Goal: Use online tool/utility: Use online tool/utility

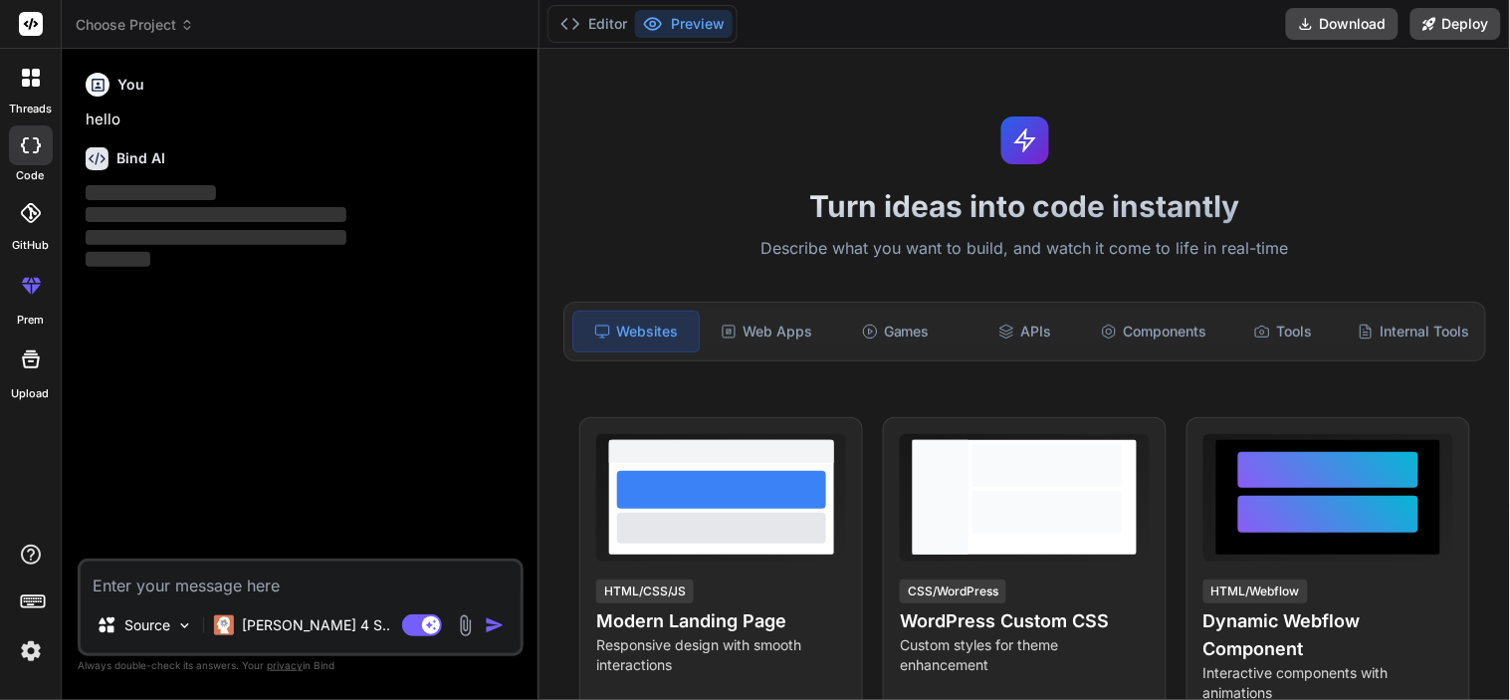
click at [100, 26] on span "Choose Project" at bounding box center [135, 25] width 118 height 20
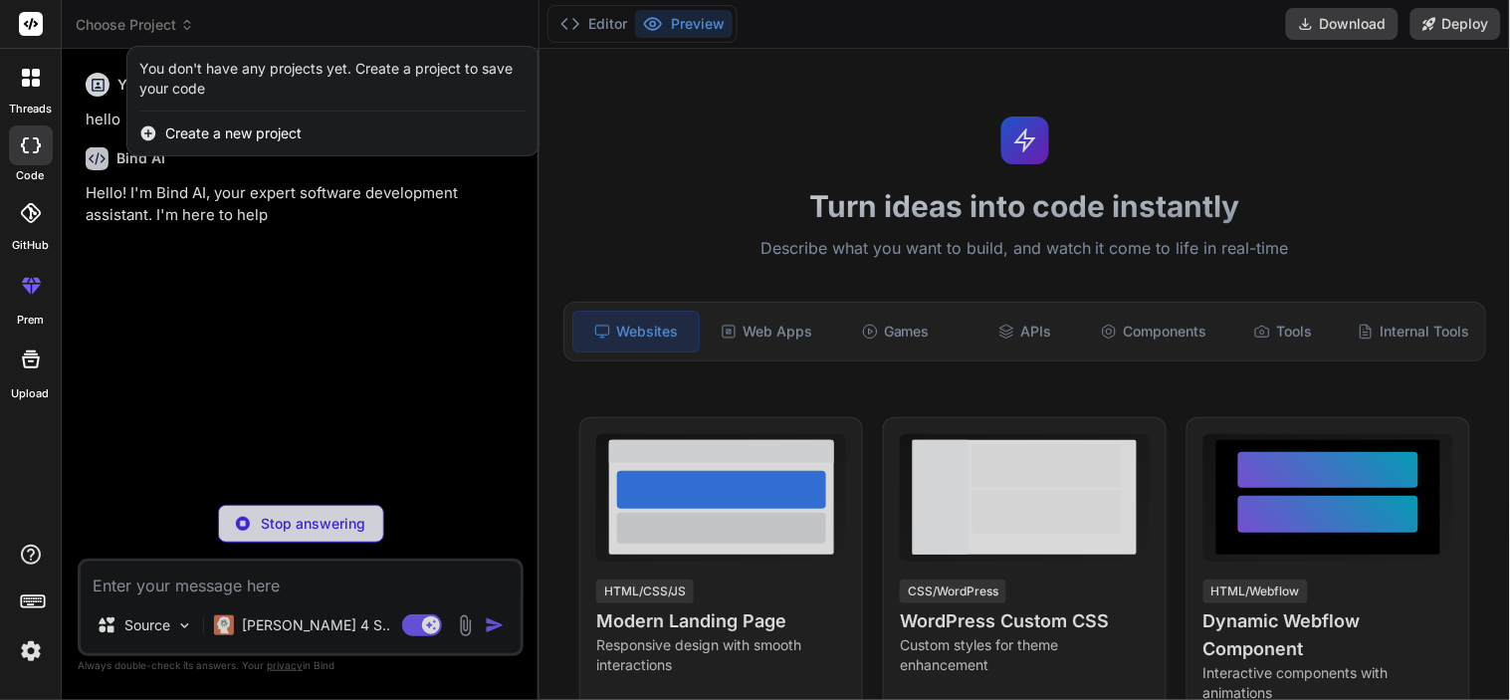
click at [361, 1] on div at bounding box center [755, 350] width 1510 height 700
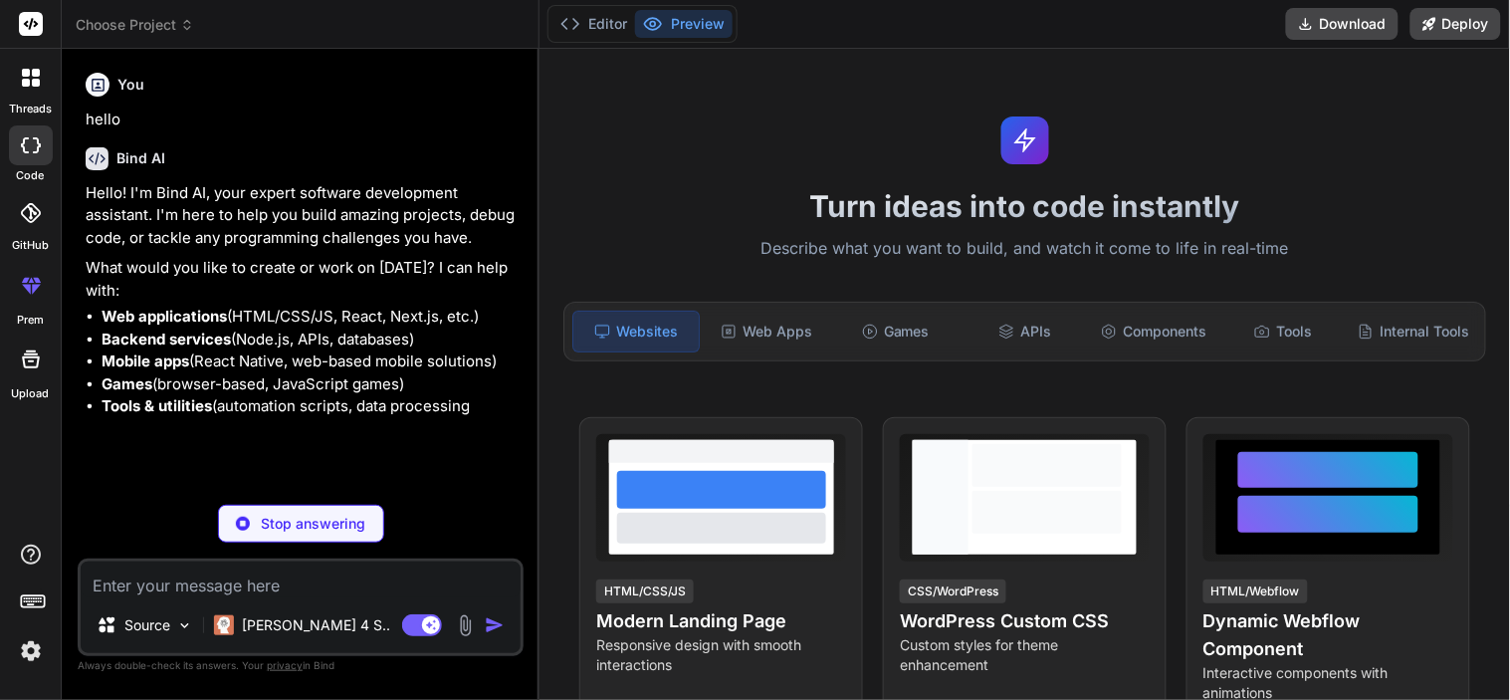
click at [291, 526] on p "Stop answering" at bounding box center [314, 524] width 105 height 20
type textarea "x"
click at [203, 589] on textarea at bounding box center [301, 580] width 440 height 36
paste textarea "function(scope){ let ssoUsers = scope['res']; let pmsUsers = scope['response'];…"
type textarea "function(scope){ let ssoUsers = scope['res']; let pmsUsers = scope['response'];…"
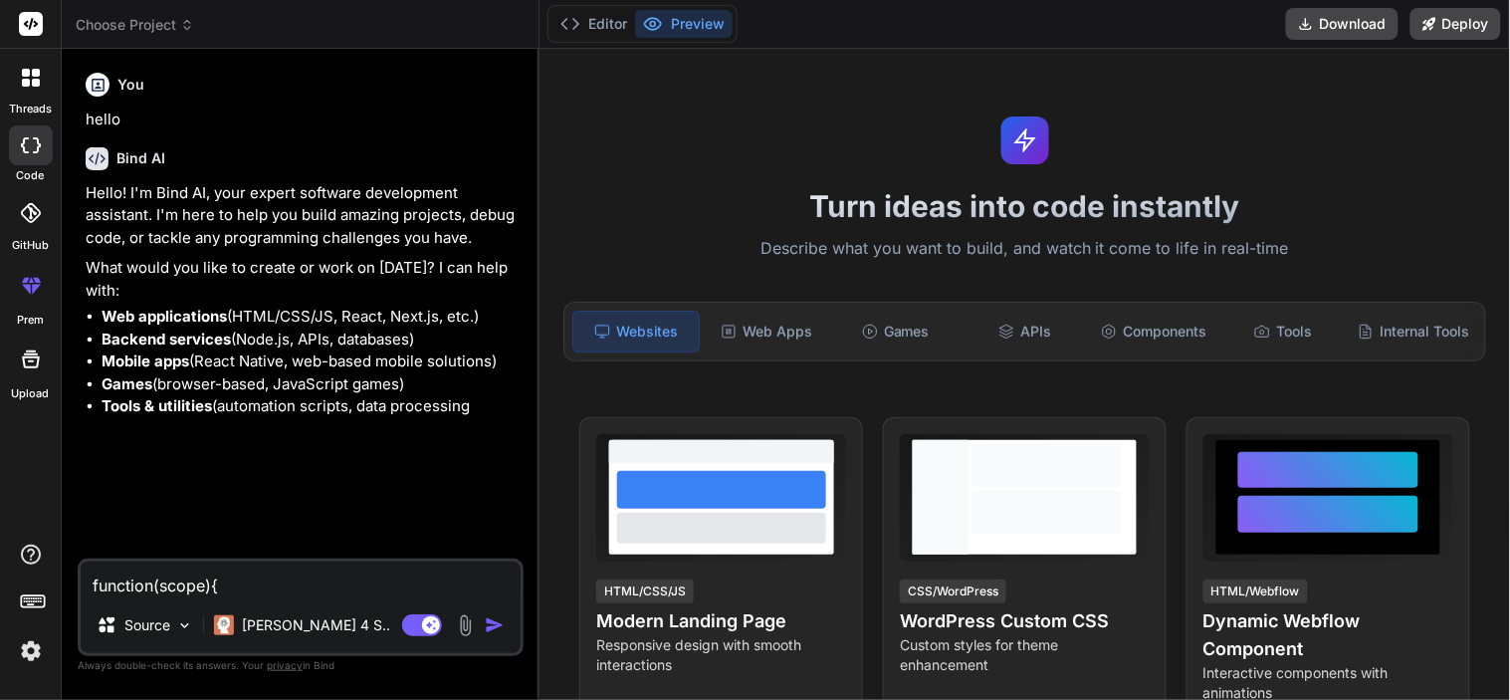
scroll to position [240, 0]
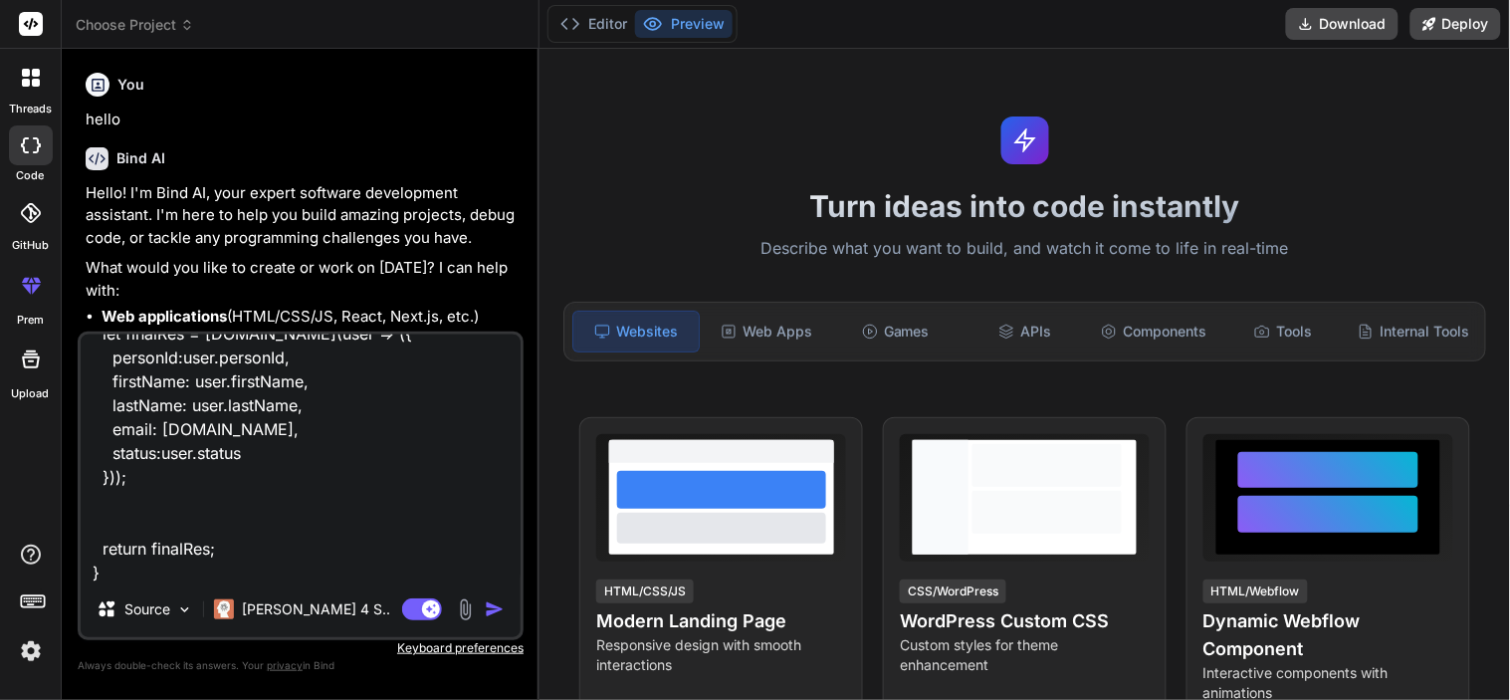
type textarea "x"
type textarea "function(scope){ let ssoUsers = scope['res']; let pmsUsers = scope['response'];…"
type textarea "x"
type textarea "function(scope){ let ssoUsers = scope['res']; let pmsUsers = scope['response'];…"
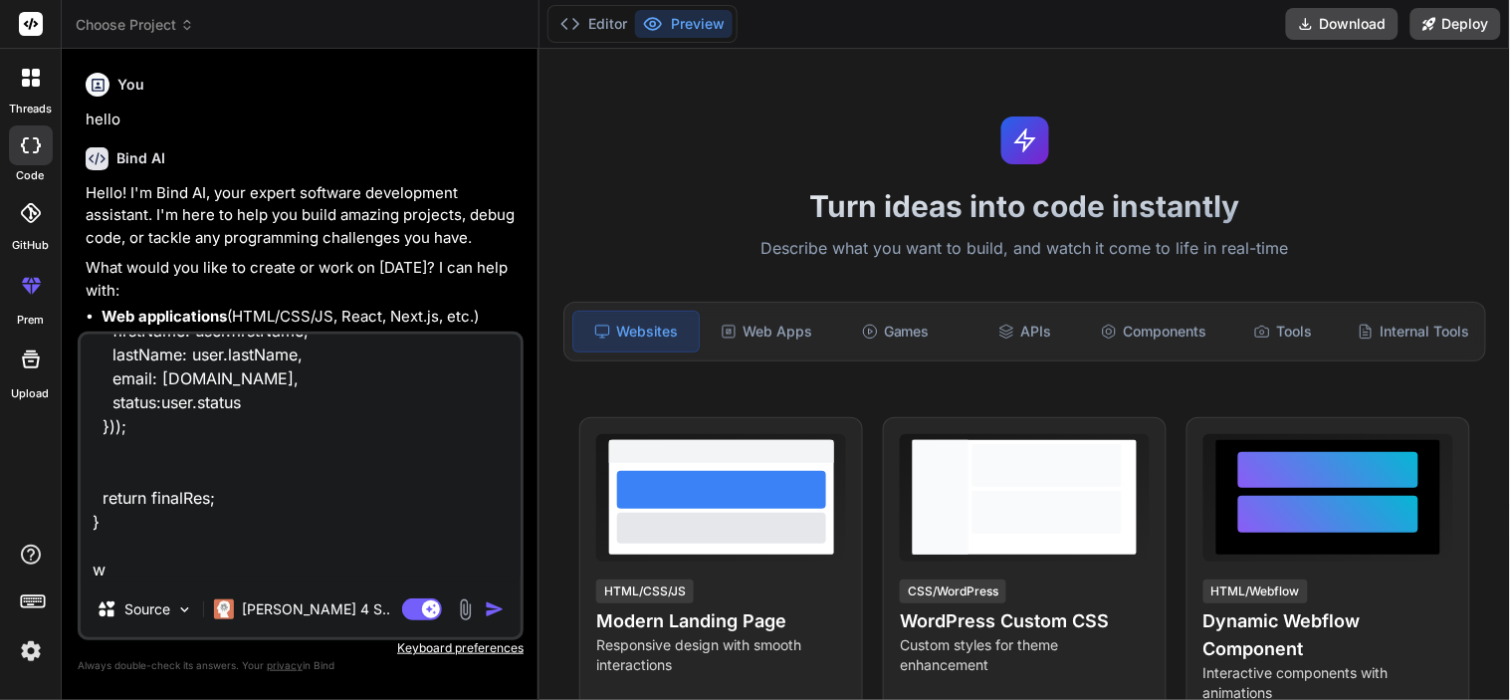
type textarea "x"
type textarea "function(scope){ let ssoUsers = scope['res']; let pmsUsers = scope['response'];…"
type textarea "x"
type textarea "function(scope){ let ssoUsers = scope['res']; let pmsUsers = scope['response'];…"
type textarea "x"
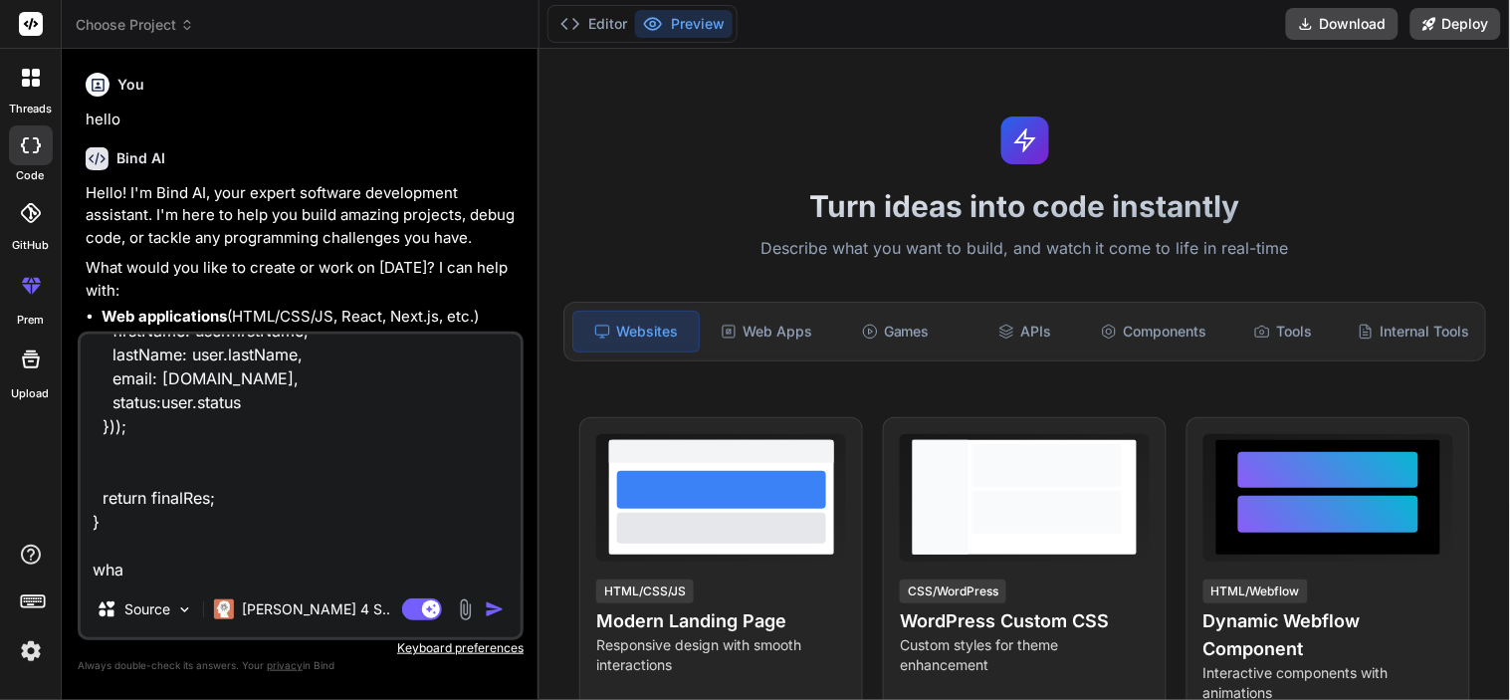
type textarea "function(scope){ let ssoUsers = scope['res']; let pmsUsers = scope['response'];…"
type textarea "x"
type textarea "function(scope){ let ssoUsers = scope['res']; let pmsUsers = scope['response'];…"
type textarea "x"
type textarea "function(scope){ let ssoUsers = scope['res']; let pmsUsers = scope['response'];…"
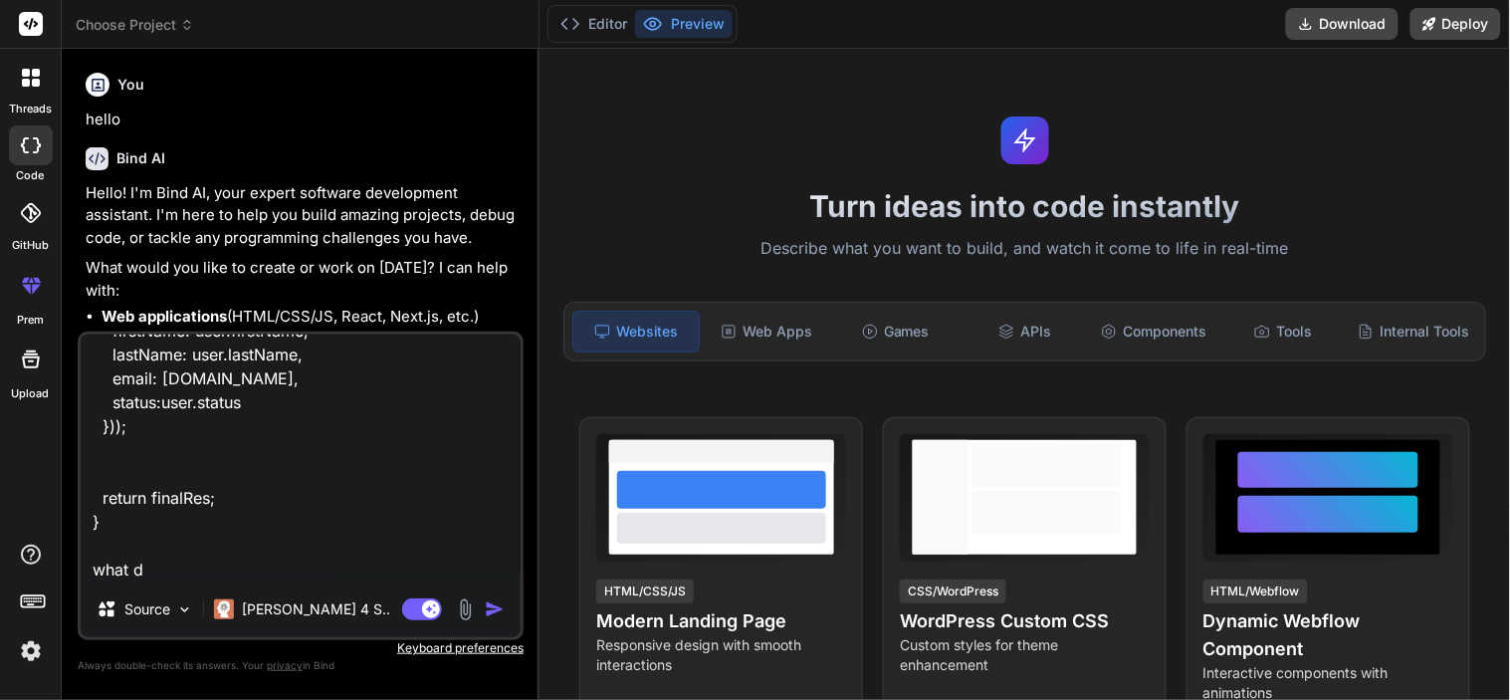
type textarea "x"
type textarea "function(scope){ let ssoUsers = scope['res']; let pmsUsers = scope['response'];…"
type textarea "x"
type textarea "function(scope){ let ssoUsers = scope['res']; let pmsUsers = scope['response'];…"
type textarea "x"
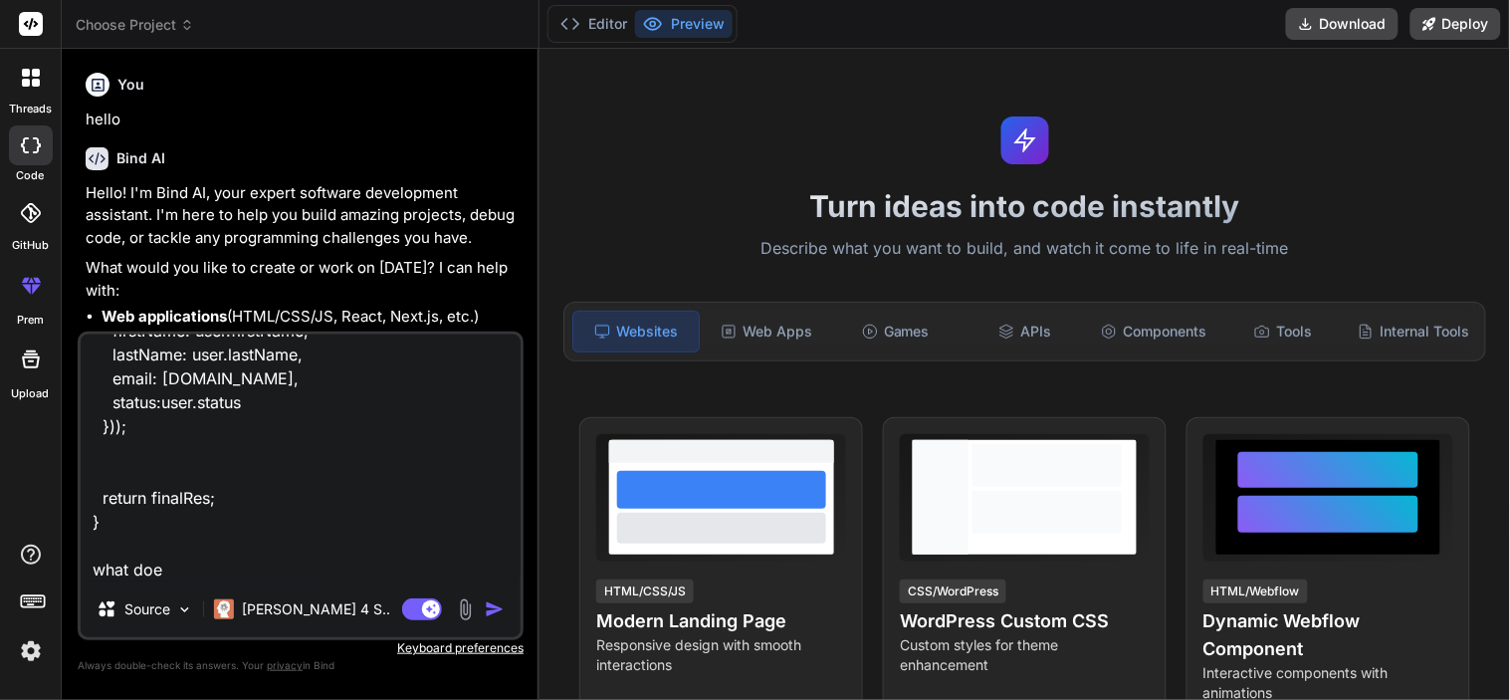
type textarea "function(scope){ let ssoUsers = scope['res']; let pmsUsers = scope['response'];…"
type textarea "x"
type textarea "function(scope){ let ssoUsers = scope['res']; let pmsUsers = scope['response'];…"
type textarea "x"
type textarea "function(scope){ let ssoUsers = scope['res']; let pmsUsers = scope['response'];…"
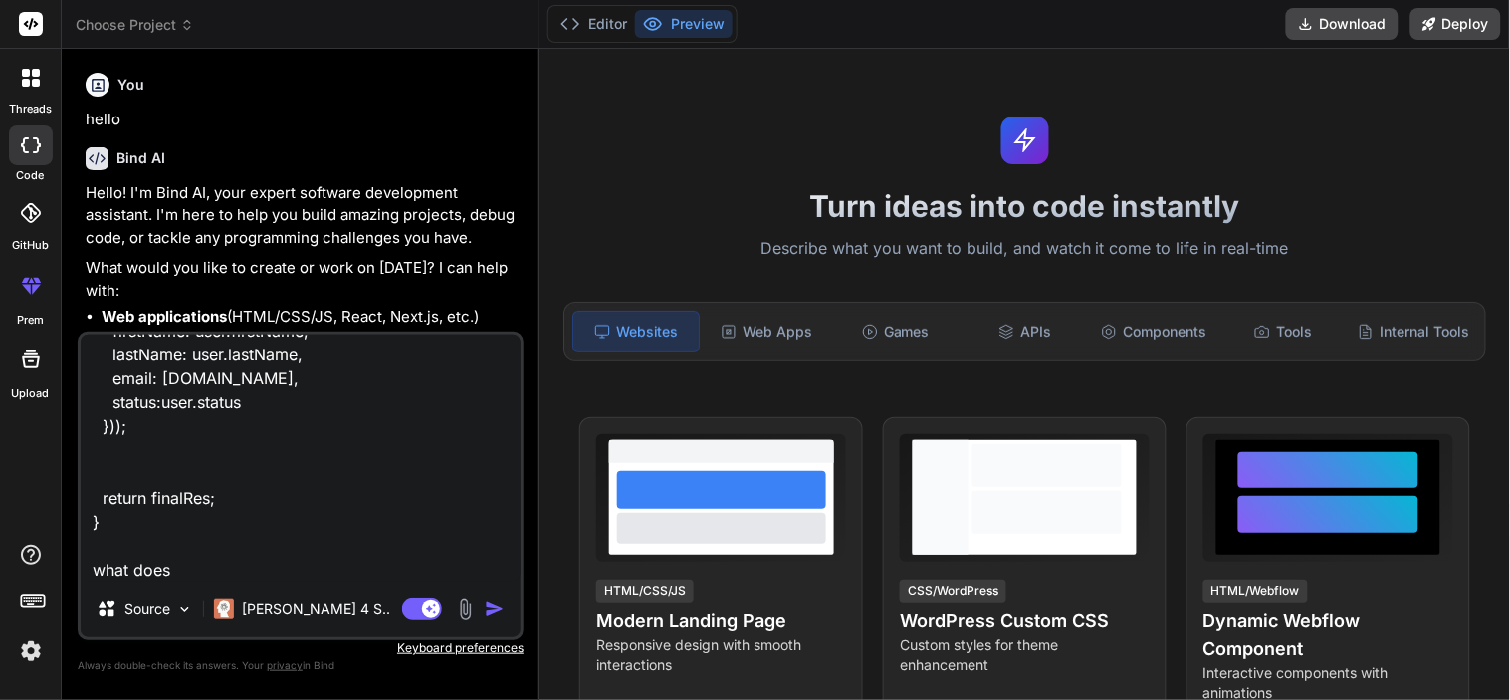
type textarea "x"
type textarea "function(scope){ let ssoUsers = scope['res']; let pmsUsers = scope['response'];…"
type textarea "x"
type textarea "function(scope){ let ssoUsers = scope['res']; let pmsUsers = scope['response'];…"
type textarea "x"
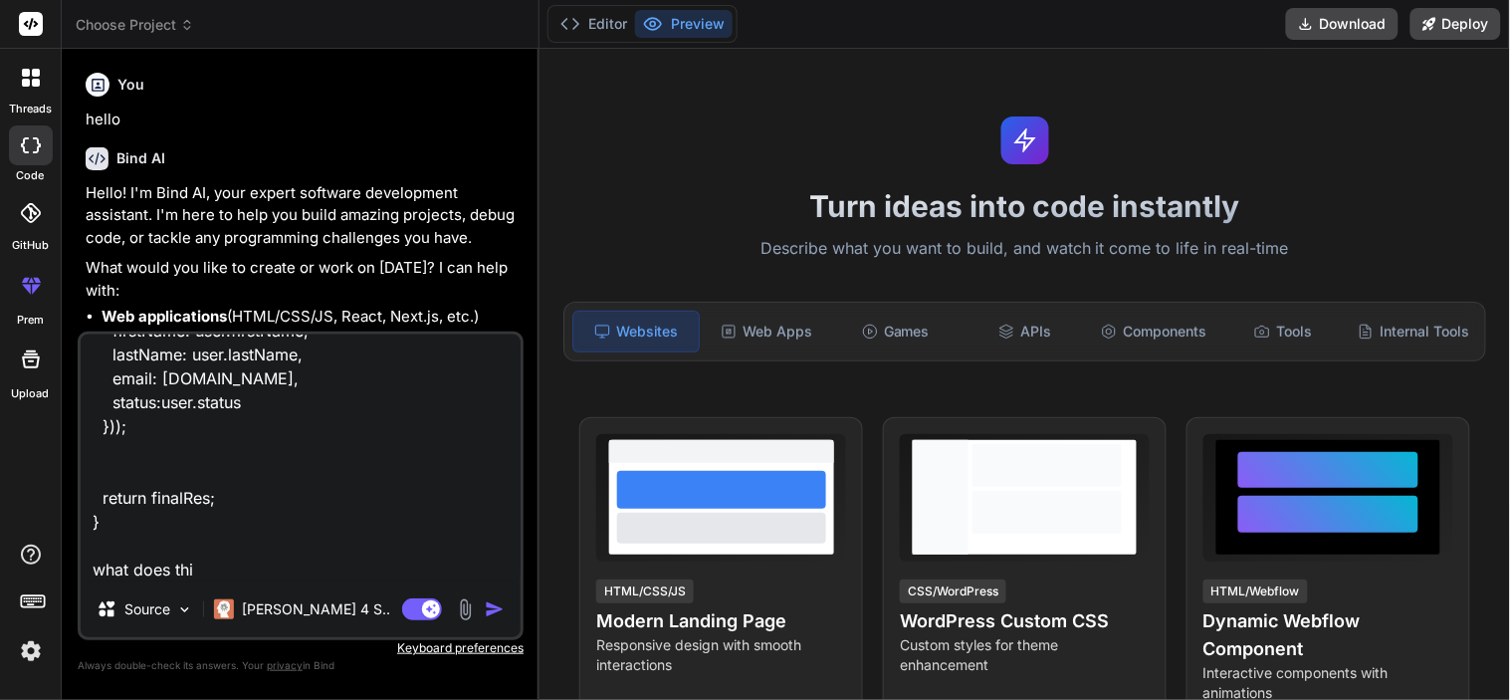
type textarea "function(scope){ let ssoUsers = scope['res']; let pmsUsers = scope['response'];…"
type textarea "x"
type textarea "function(scope){ let ssoUsers = scope['res']; let pmsUsers = scope['response'];…"
type textarea "x"
type textarea "function(scope){ let ssoUsers = scope['res']; let pmsUsers = scope['response'];…"
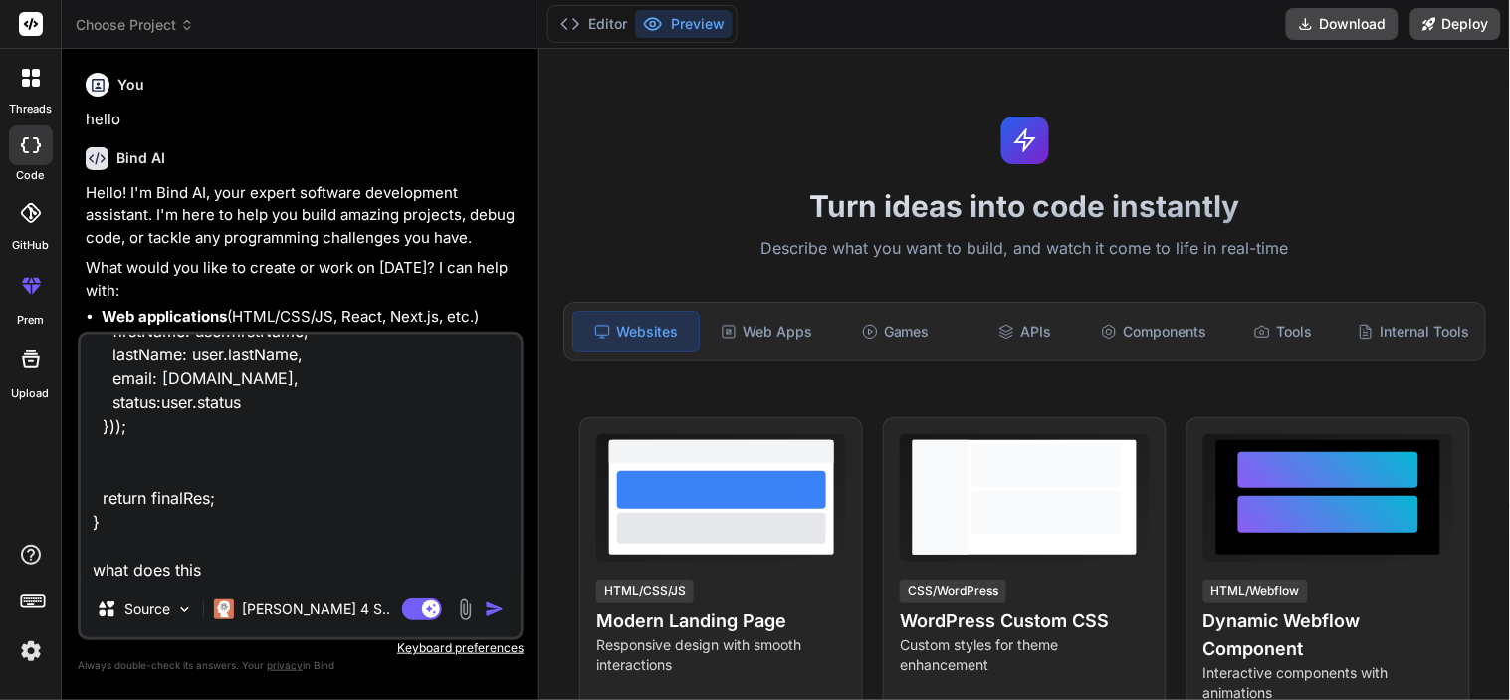
type textarea "x"
type textarea "function(scope){ let ssoUsers = scope['res']; let pmsUsers = scope['response'];…"
type textarea "x"
type textarea "function(scope){ let ssoUsers = scope['res']; let pmsUsers = scope['response'];…"
type textarea "x"
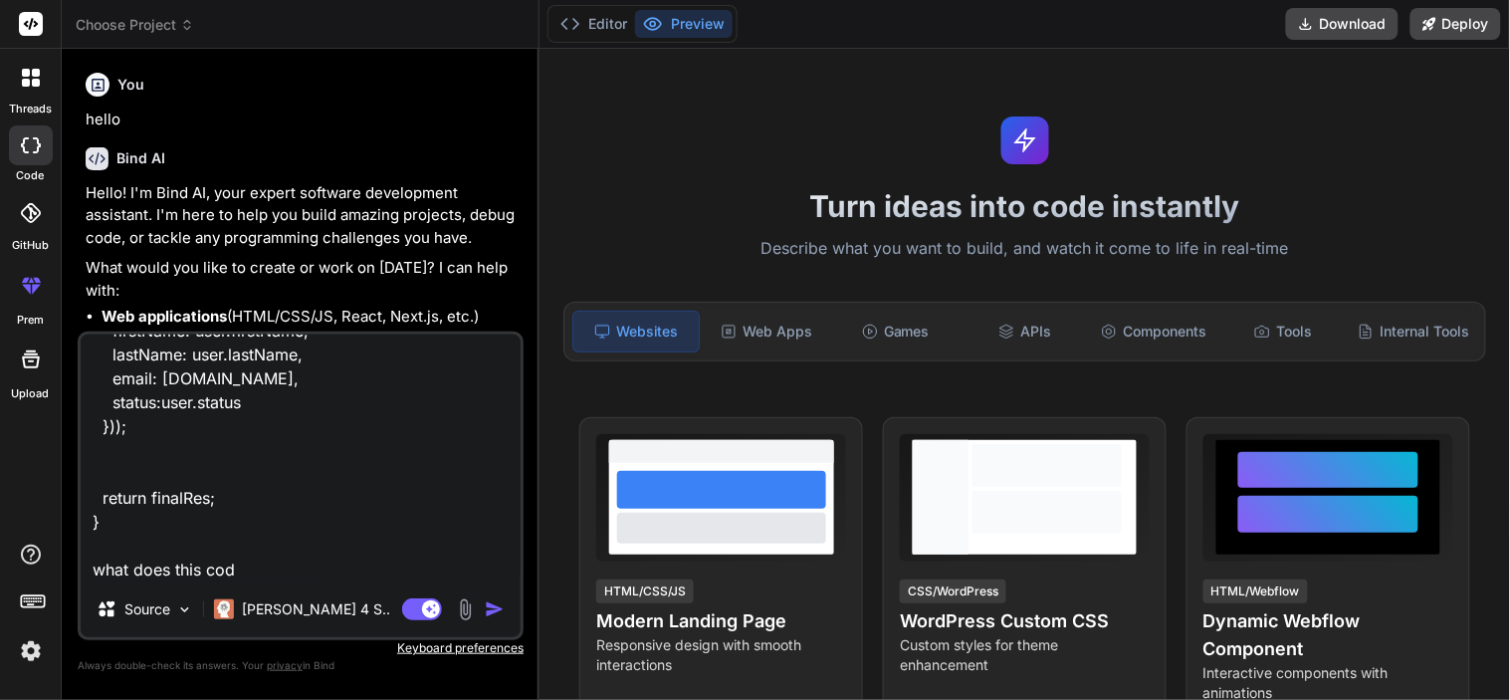
type textarea "function(scope){ let ssoUsers = scope['res']; let pmsUsers = scope['response'];…"
type textarea "x"
type textarea "function(scope){ let ssoUsers = scope['res']; let pmsUsers = scope['response'];…"
type textarea "x"
type textarea "function(scope){ let ssoUsers = scope['res']; let pmsUsers = scope['response'];…"
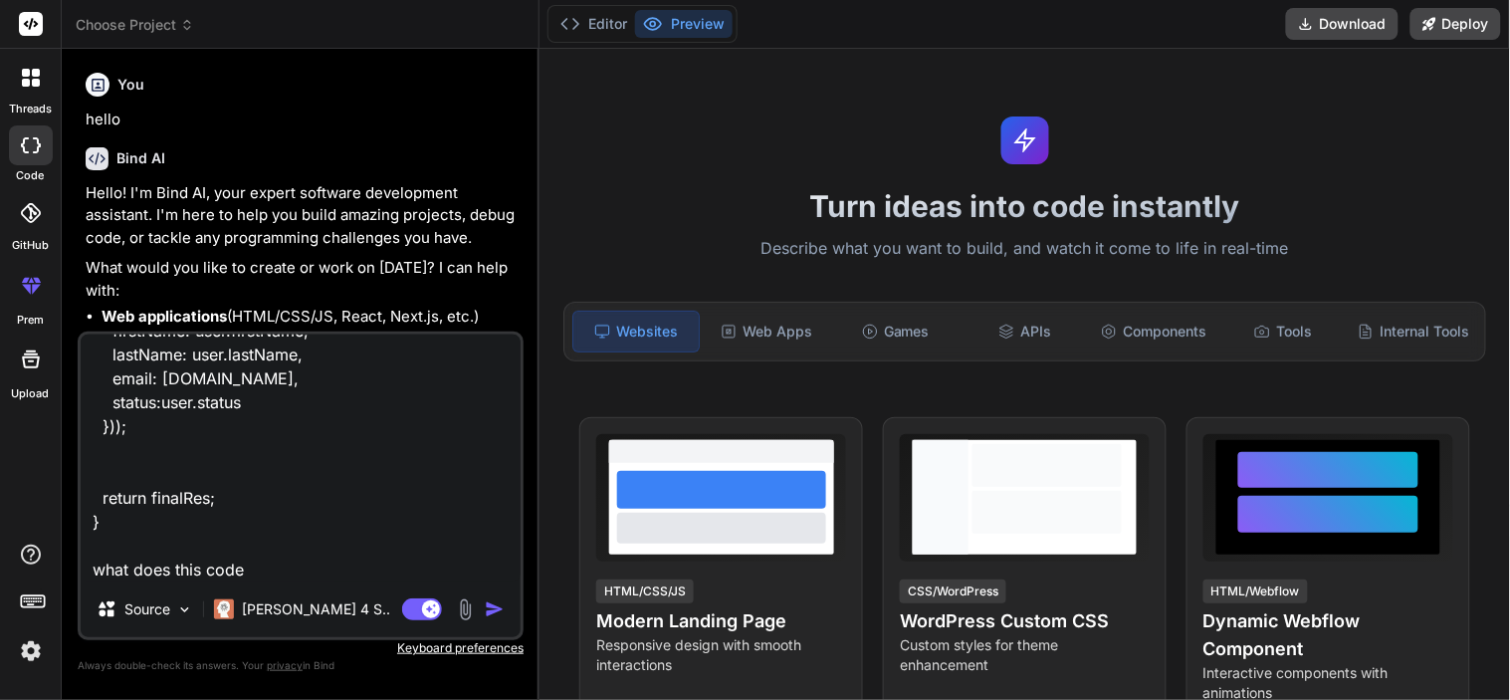
type textarea "x"
type textarea "function(scope){ let ssoUsers = scope['res']; let pmsUsers = scope['response'];…"
type textarea "x"
type textarea "function(scope){ let ssoUsers = scope['res']; let pmsUsers = scope['response'];…"
type textarea "x"
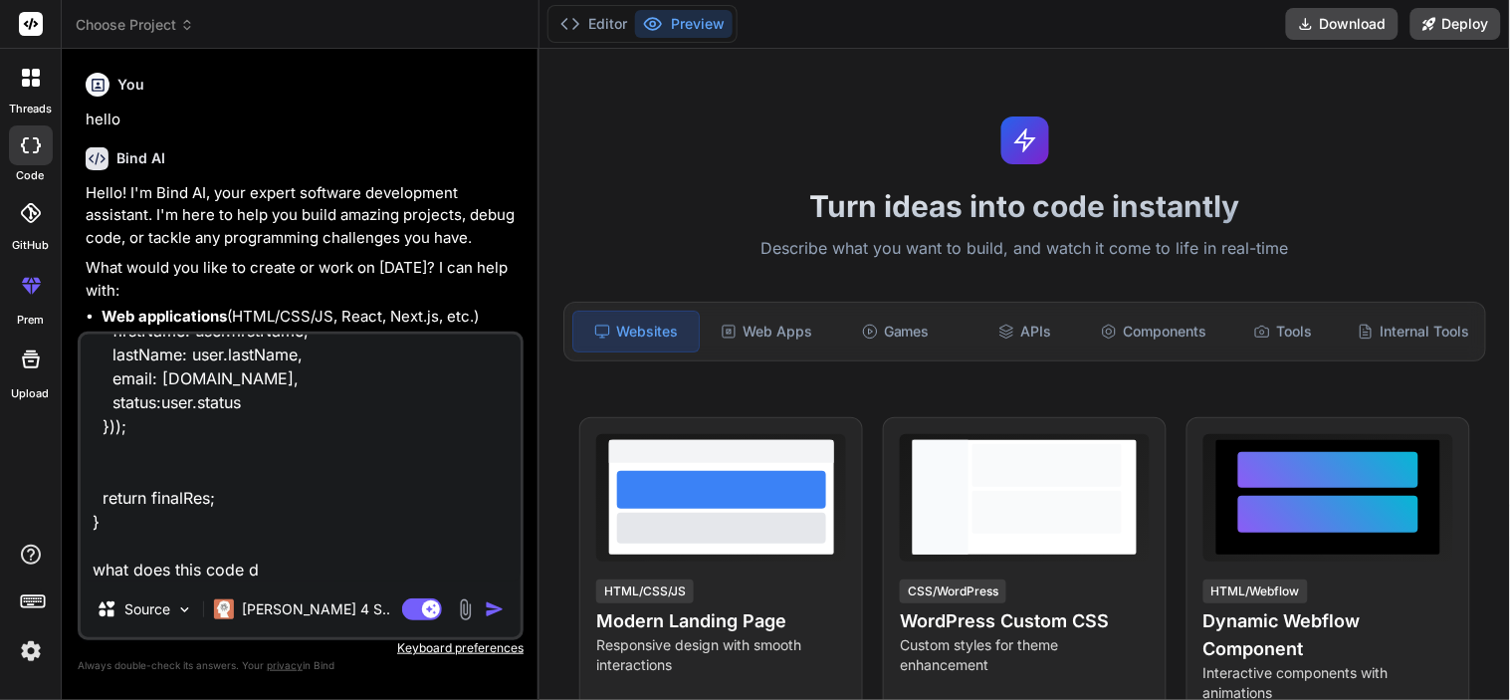
type textarea "function(scope){ let ssoUsers = scope['res']; let pmsUsers = scope['response'];…"
type textarea "x"
type textarea "function(scope){ let ssoUsers = scope['res']; let pmsUsers = scope['response'];…"
type textarea "x"
type textarea "function(scope){ let ssoUsers = scope['res']; let pmsUsers = scope['response'];…"
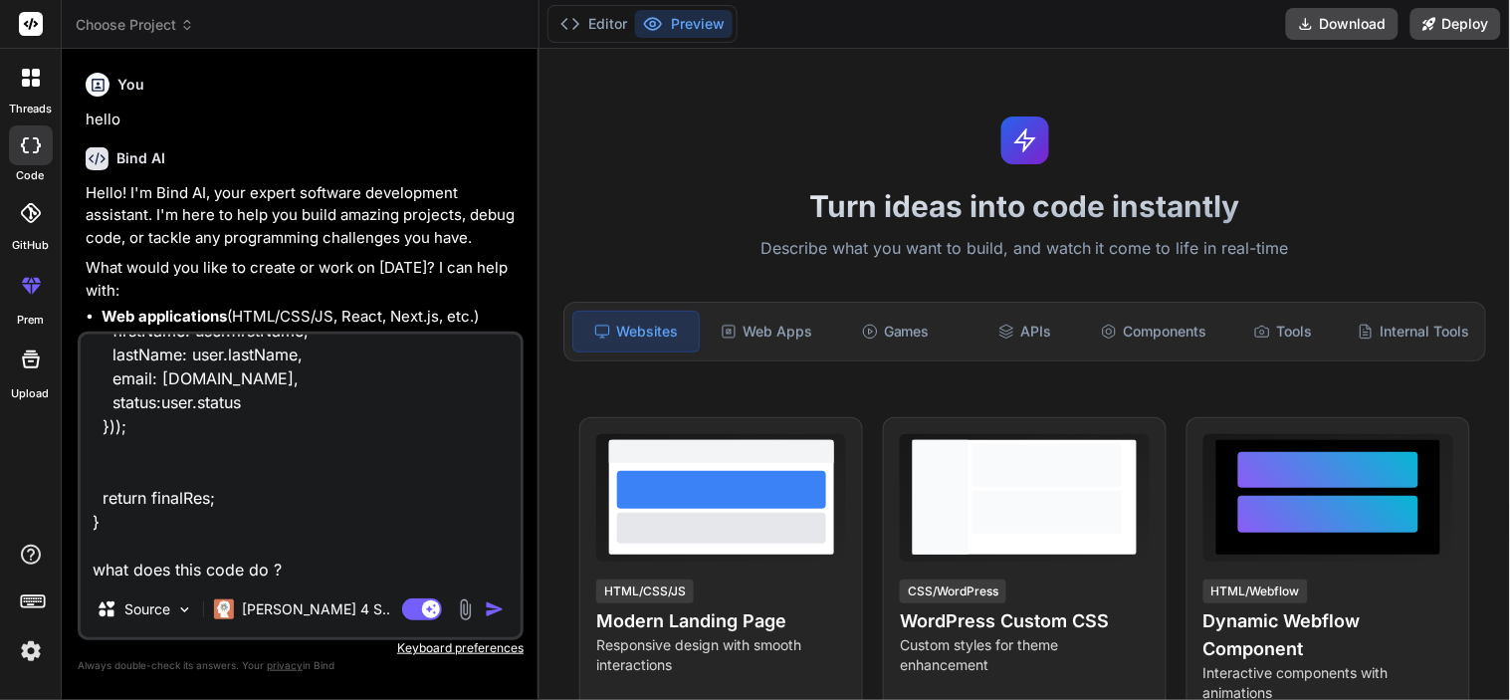
type textarea "x"
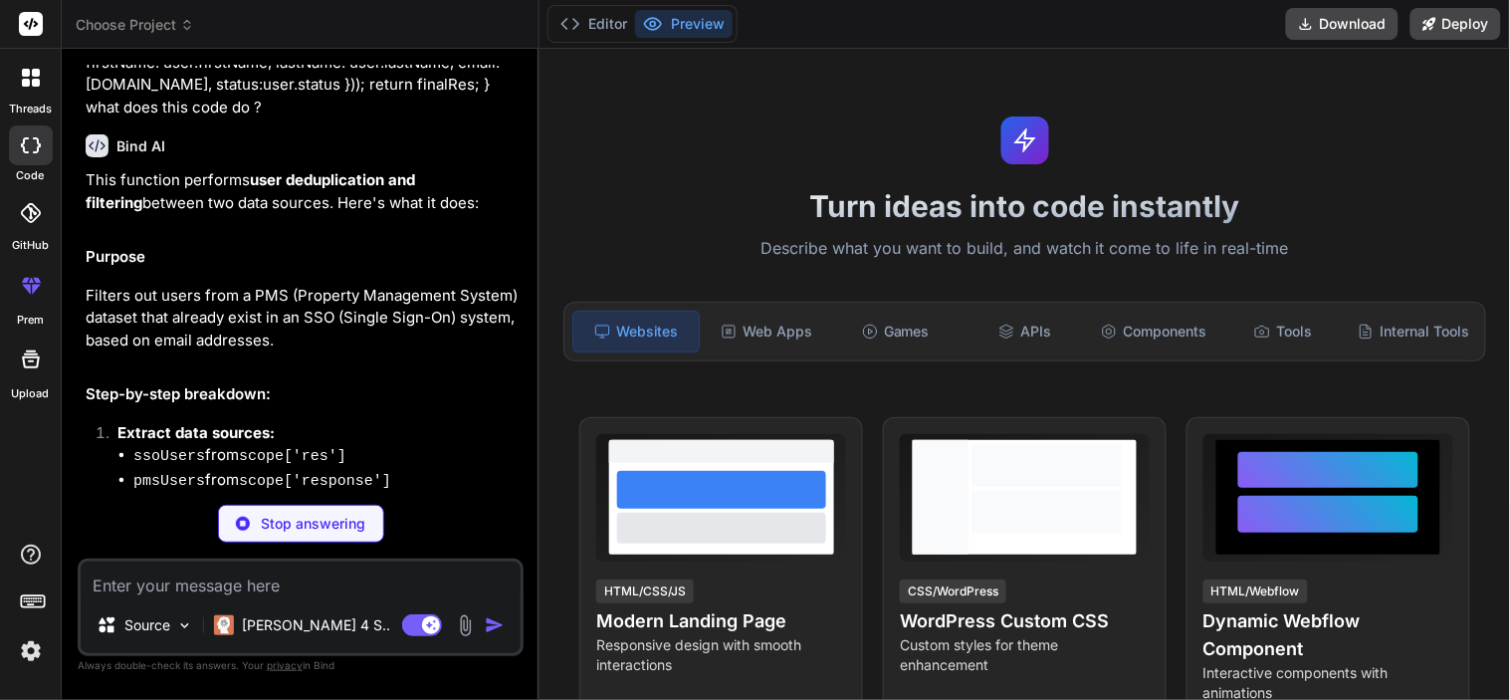
scroll to position [558, 0]
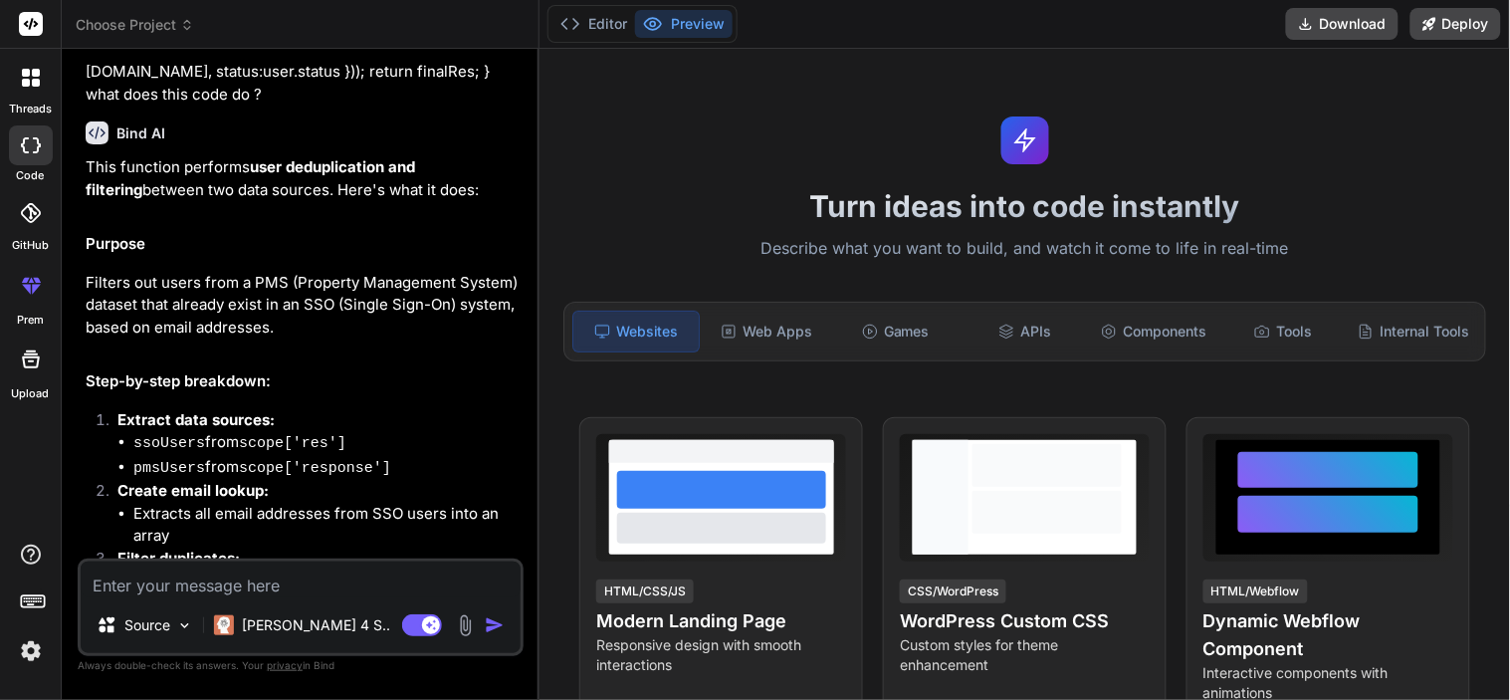
type textarea "x"
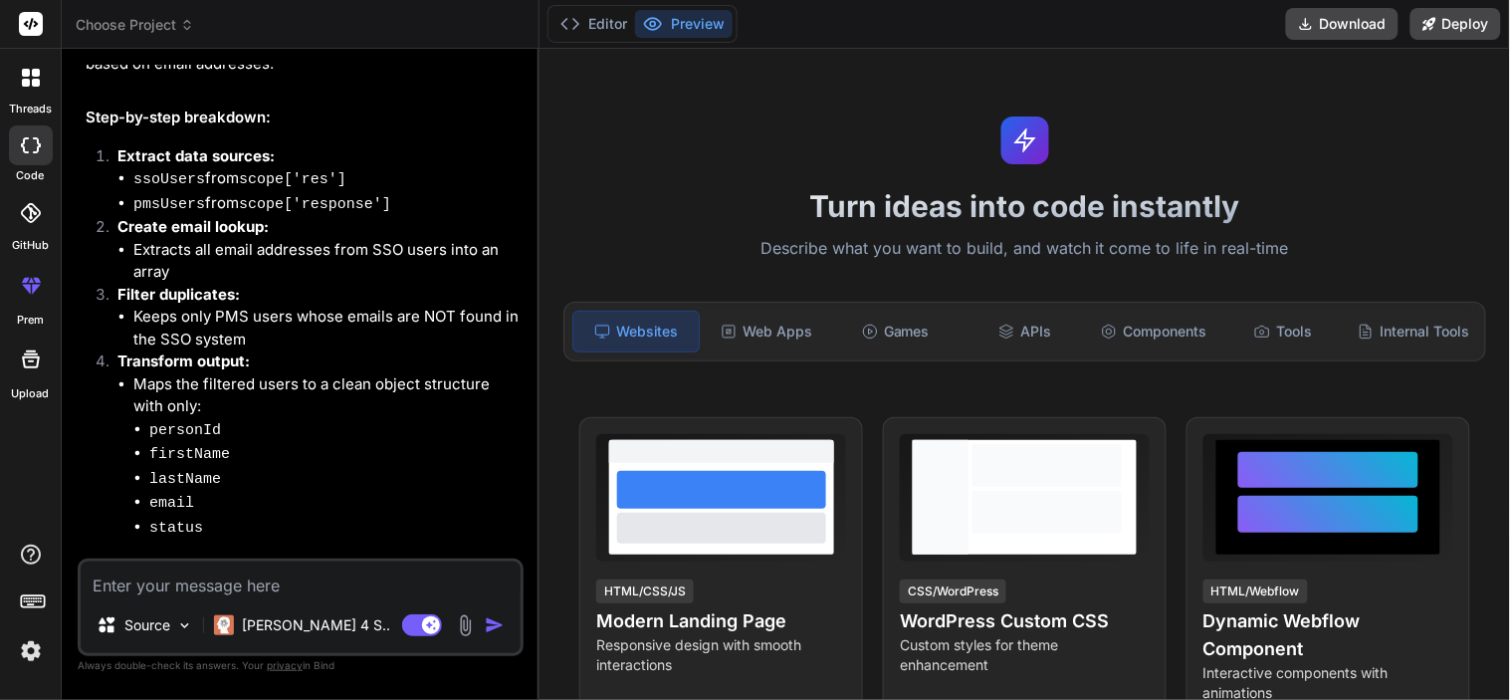
scroll to position [884, 0]
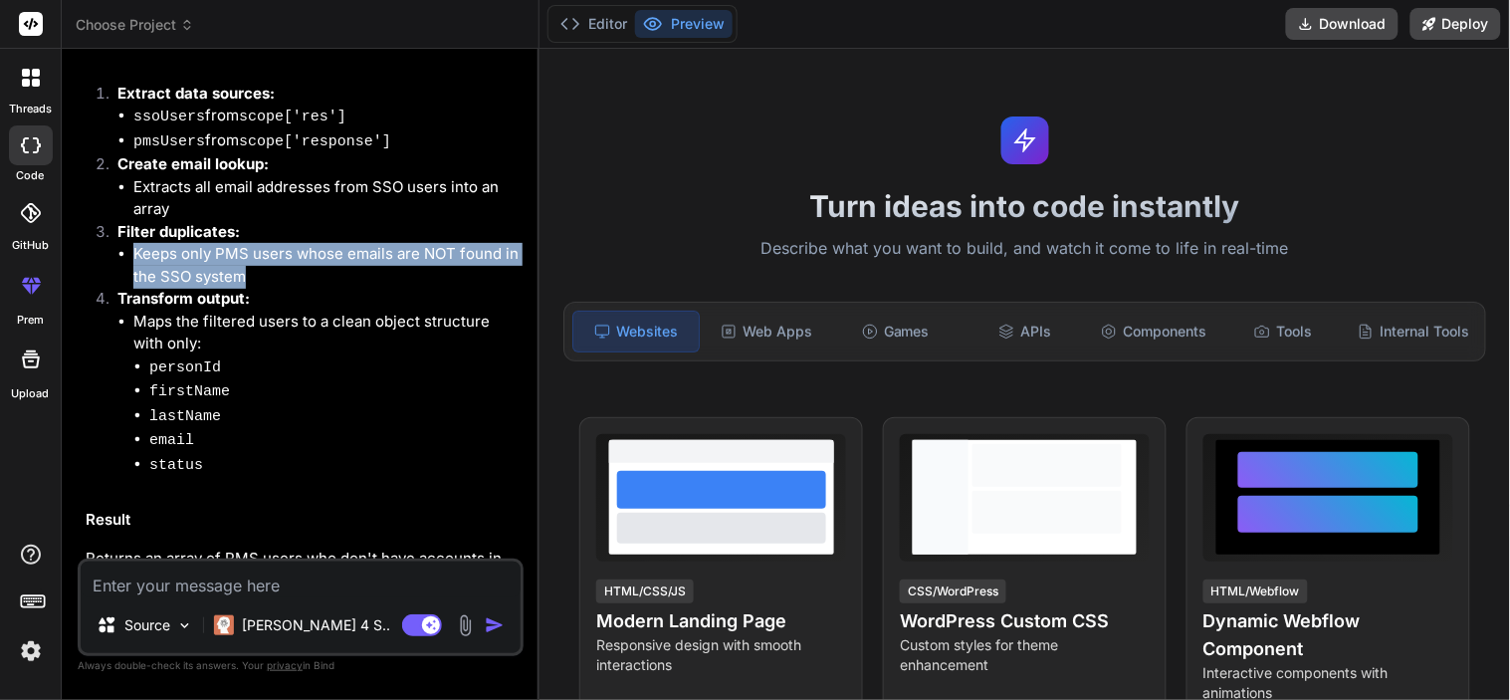
drag, startPoint x: 129, startPoint y: 223, endPoint x: 284, endPoint y: 247, distance: 156.2
click at [284, 247] on ul "Keeps only PMS users whose emails are NOT found in the SSO system" at bounding box center [318, 265] width 402 height 45
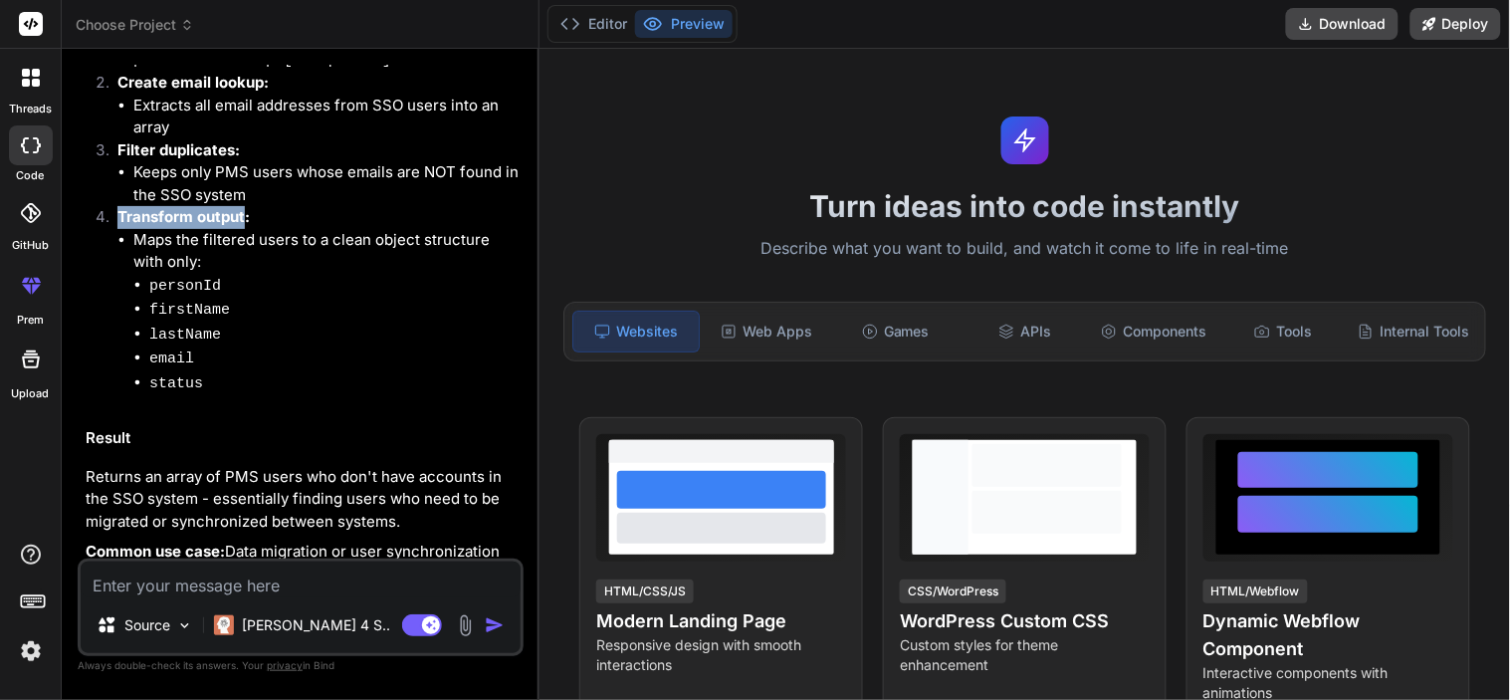
drag, startPoint x: 117, startPoint y: 194, endPoint x: 246, endPoint y: 186, distance: 128.7
click at [246, 207] on strong "Transform output:" at bounding box center [183, 216] width 132 height 19
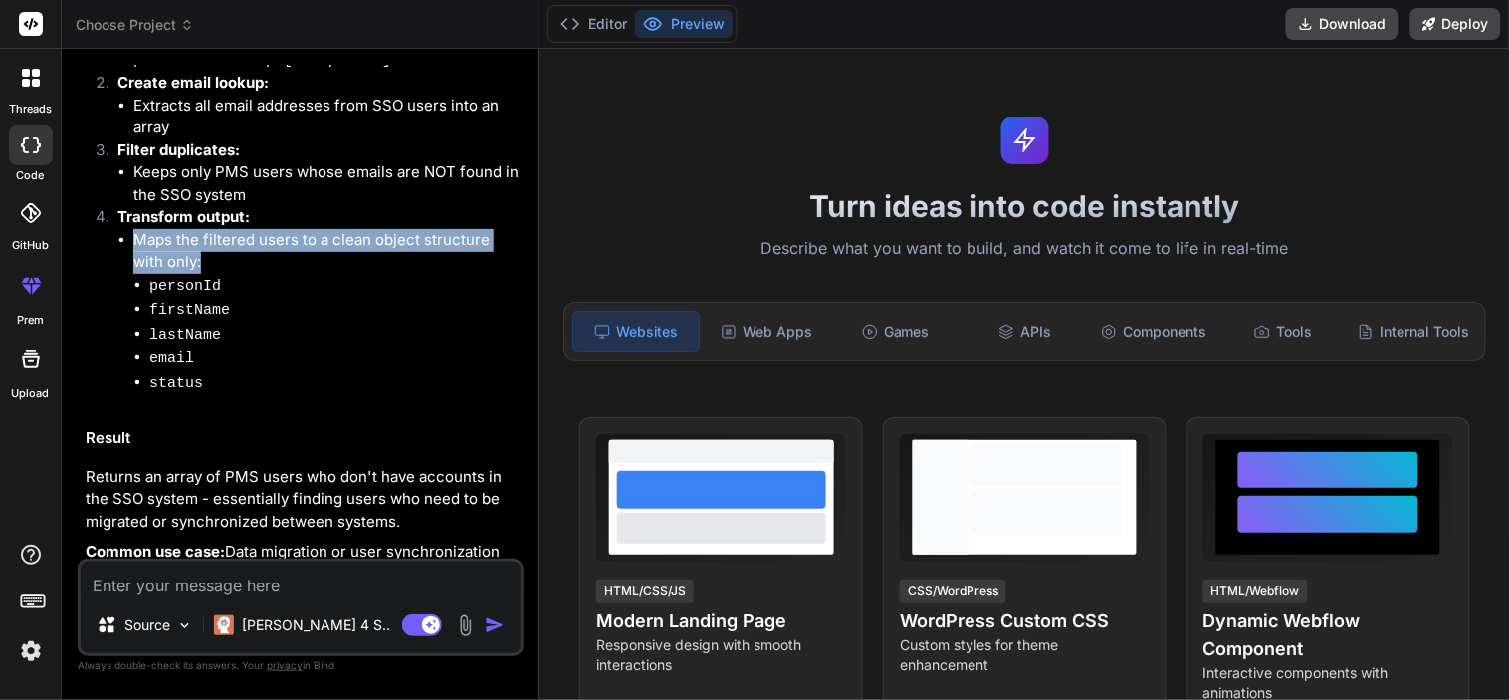
drag, startPoint x: 133, startPoint y: 214, endPoint x: 234, endPoint y: 230, distance: 101.8
click at [234, 230] on li "Maps the filtered users to a clean object structure with only: personId [PERSON…" at bounding box center [326, 312] width 386 height 167
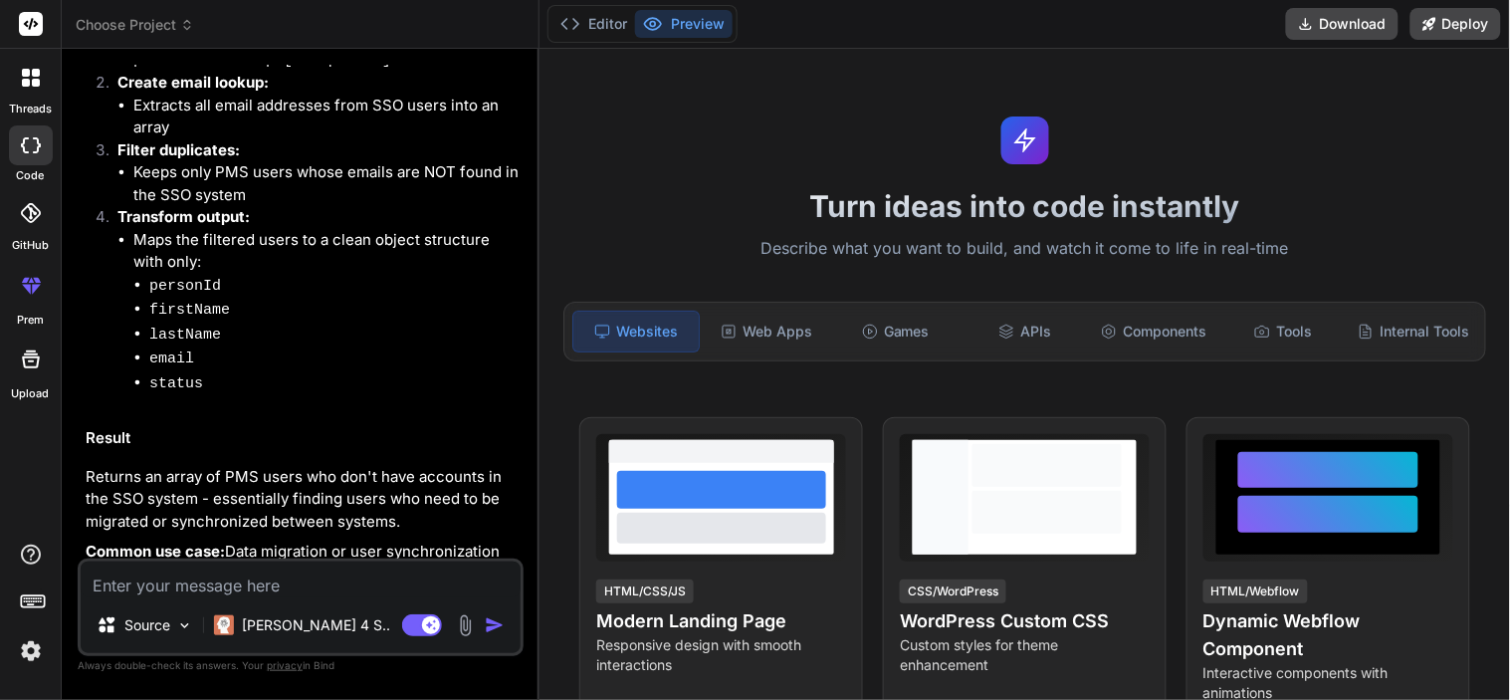
click at [215, 582] on textarea at bounding box center [301, 580] width 440 height 36
paste textarea "function(scope){ let ssoUsers = scope['res']; let pmsUsers = scope['response'];…"
type textarea "function(scope){ let ssoUsers = scope['res']; let pmsUsers = scope['response'];…"
type textarea "x"
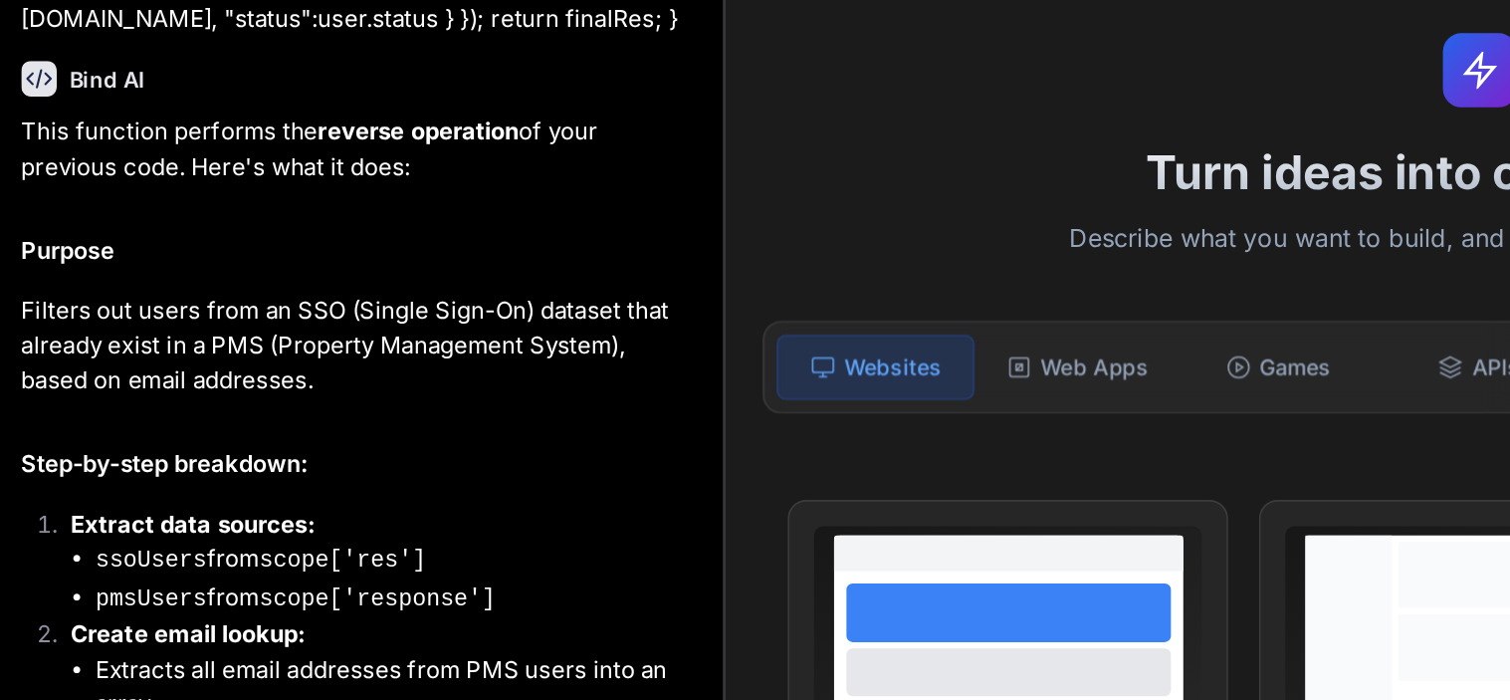
scroll to position [1659, 0]
type textarea "x"
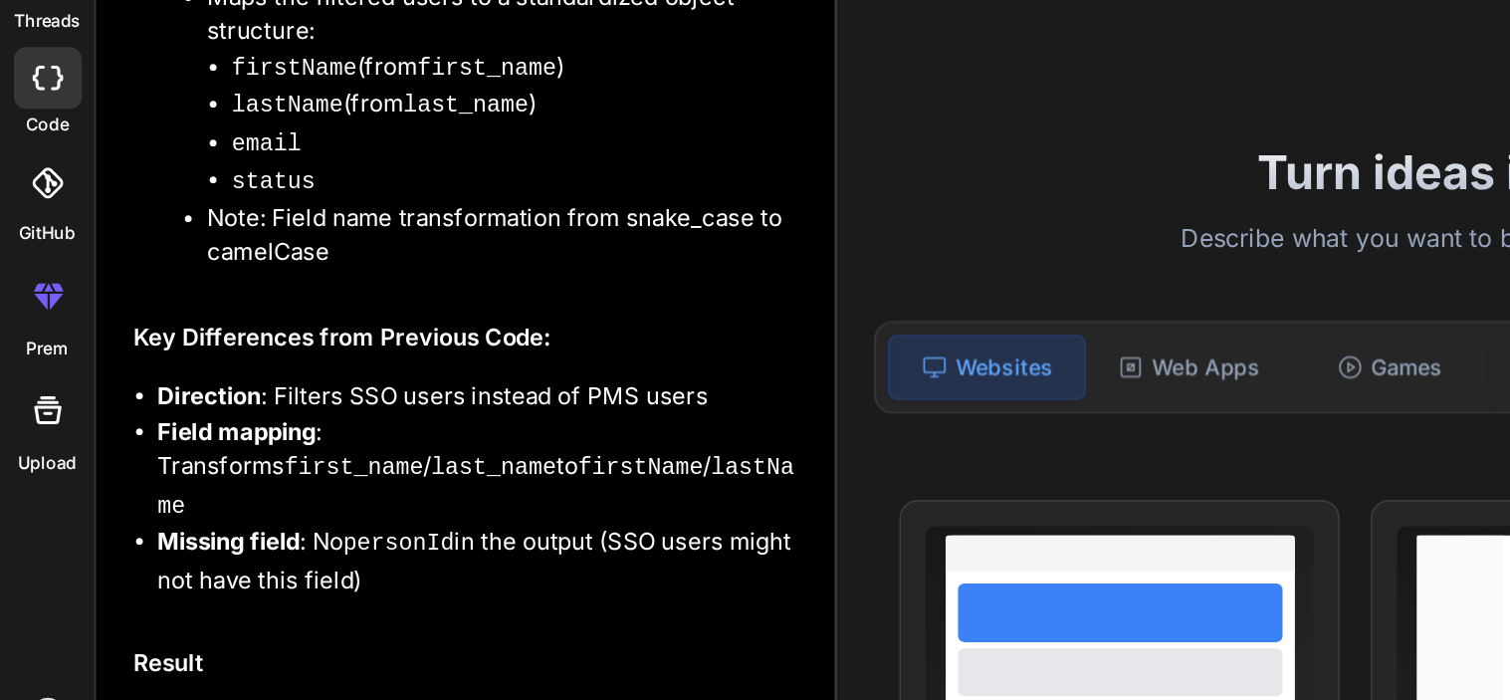
scroll to position [2258, 0]
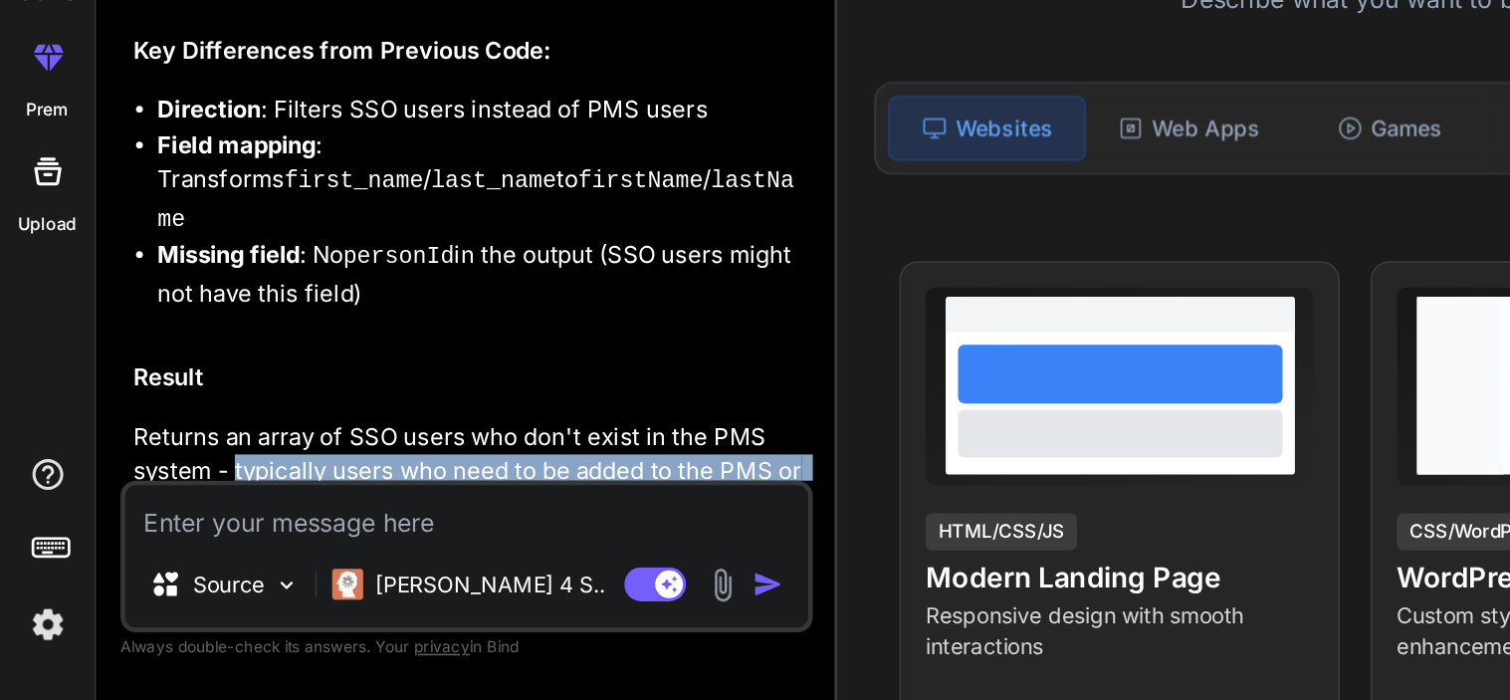
drag, startPoint x: 152, startPoint y: 471, endPoint x: 438, endPoint y: 489, distance: 286.3
click at [438, 520] on p "Returns an array of SSO users who don't exist in the PMS system - typically use…" at bounding box center [303, 554] width 434 height 68
